Goal: Task Accomplishment & Management: Use online tool/utility

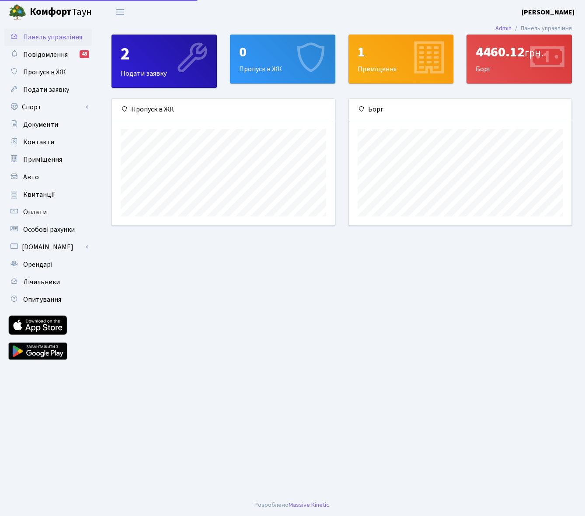
scroll to position [126, 223]
click at [51, 107] on link "Спорт" at bounding box center [47, 106] width 87 height 17
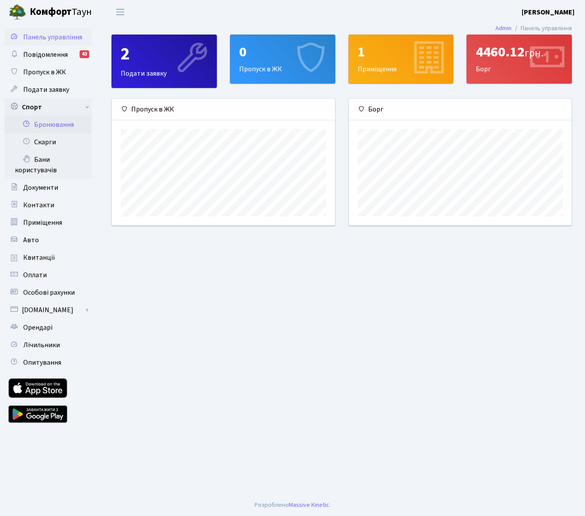
click at [43, 124] on link "Бронювання" at bounding box center [47, 124] width 87 height 17
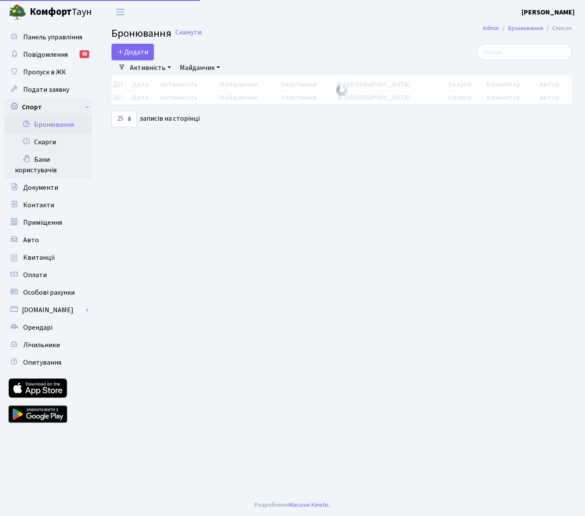
select select "25"
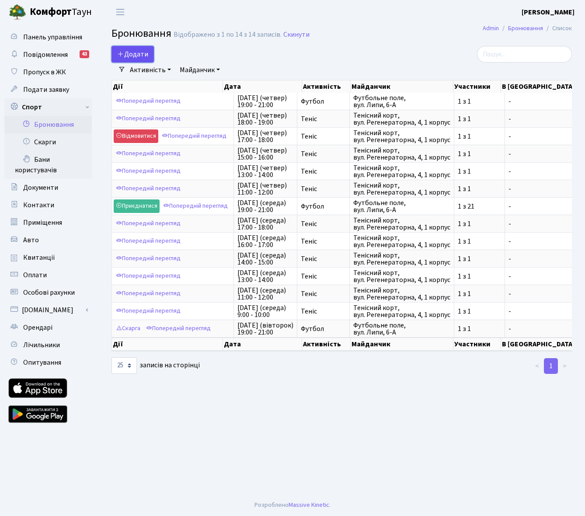
click at [139, 51] on button "Додати" at bounding box center [133, 54] width 42 height 17
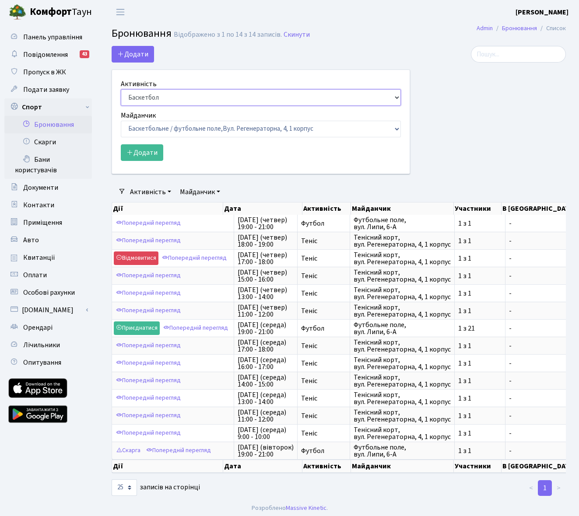
click at [146, 102] on select "Баскетбол Волейбол Йога Катання на роликах Настільний теніс Теніс Футбол Фітнес" at bounding box center [261, 97] width 280 height 17
select select "1"
click at [121, 89] on select "Баскетбол Волейбол Йога Катання на роликах Настільний теніс Теніс Футбол Фітнес" at bounding box center [261, 97] width 280 height 17
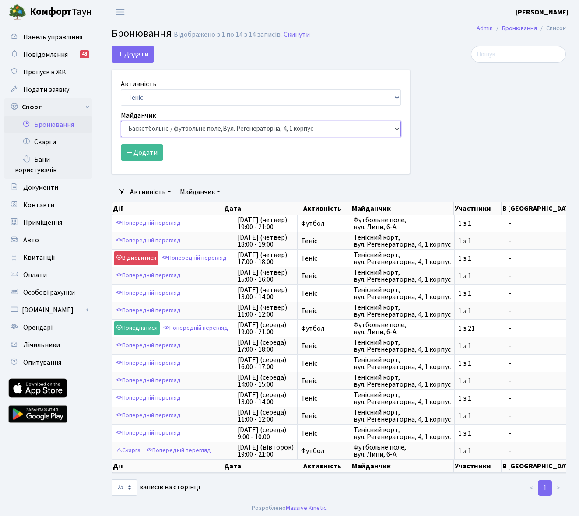
click at [147, 122] on select "Баскетбольне / футбольне поле, Вул. Регенераторна, 4, 1 корпус Баскетбольне пол…" at bounding box center [261, 129] width 280 height 17
select select "1"
click at [121, 121] on select "Баскетбольне / футбольне поле, Вул. Регенераторна, 4, 1 корпус Баскетбольне пол…" at bounding box center [261, 129] width 280 height 17
click at [142, 149] on button "Додати" at bounding box center [142, 152] width 42 height 17
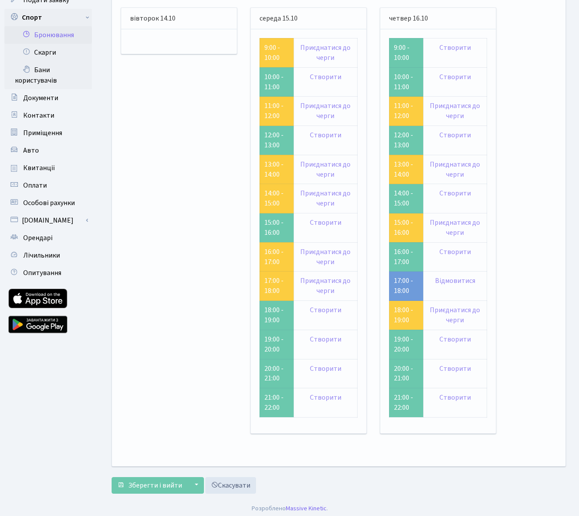
scroll to position [93, 0]
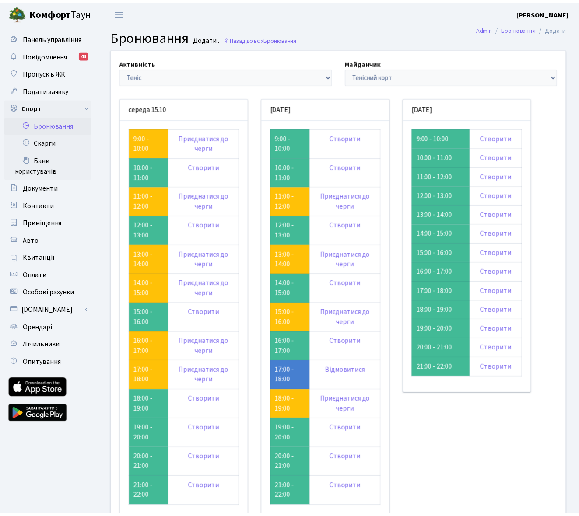
scroll to position [93, 0]
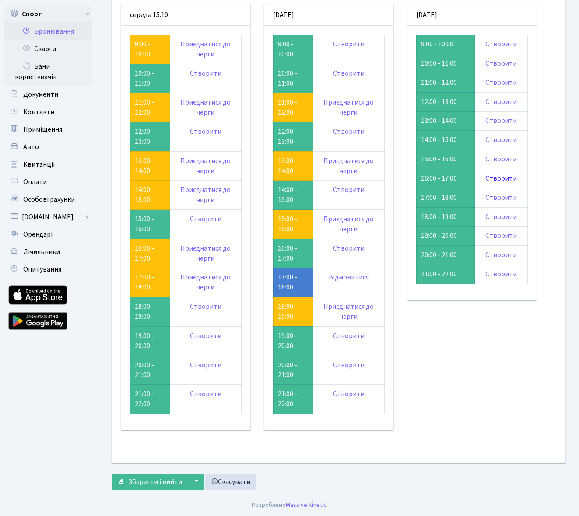
click at [492, 178] on link "Створити" at bounding box center [500, 179] width 31 height 10
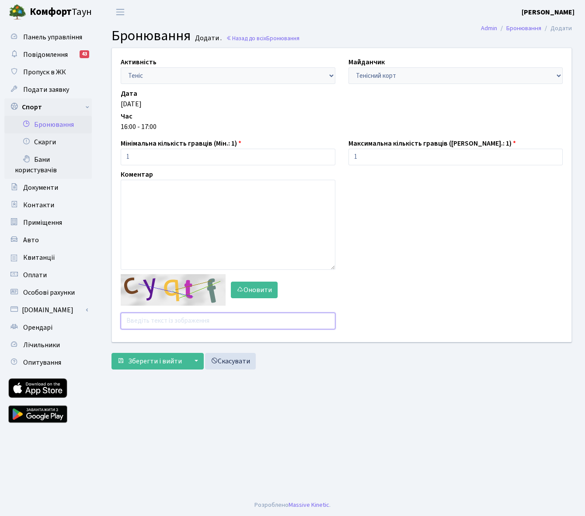
click at [151, 313] on input "text" at bounding box center [228, 321] width 215 height 17
type input "ndp9r"
click at [112, 353] on button "Зберегти і вийти" at bounding box center [150, 361] width 76 height 17
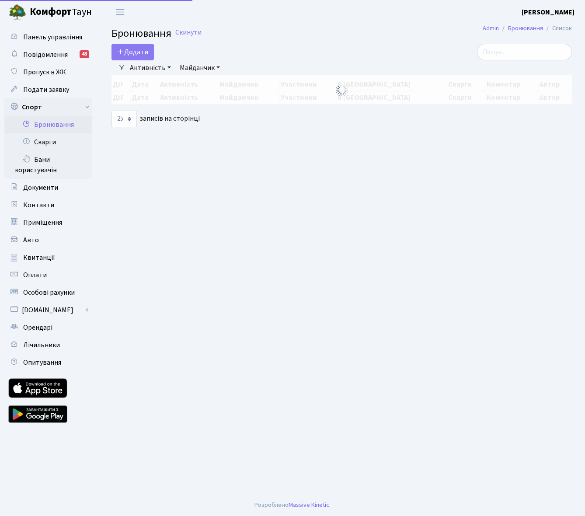
select select "25"
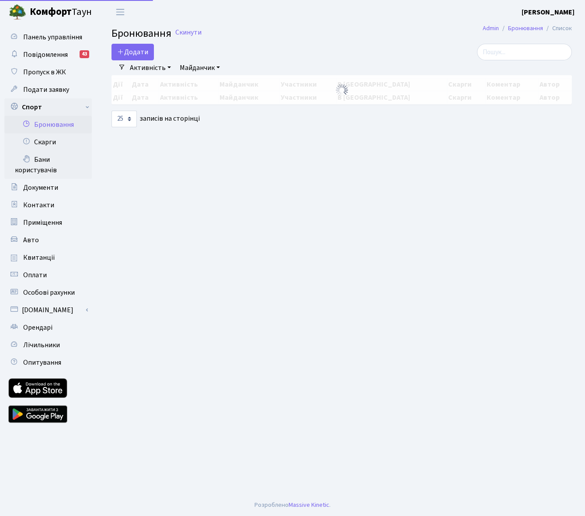
select select "25"
